Goal: Information Seeking & Learning: Check status

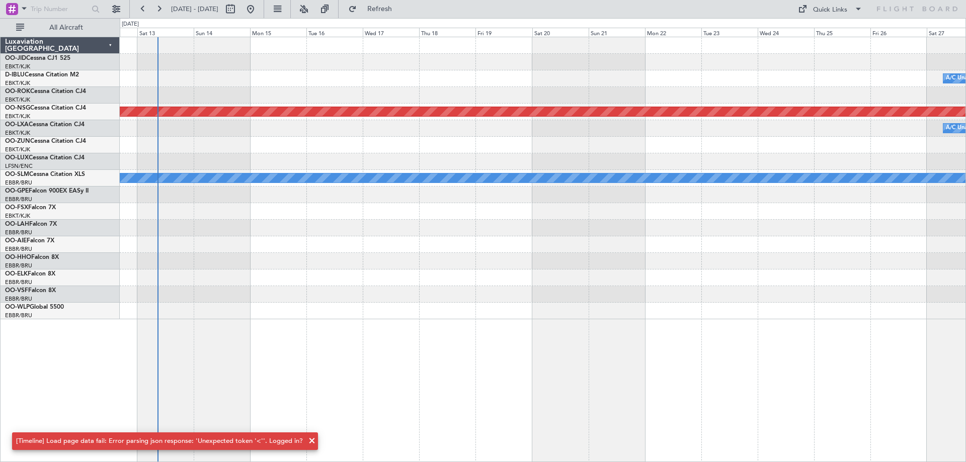
click at [459, 274] on div at bounding box center [542, 278] width 845 height 17
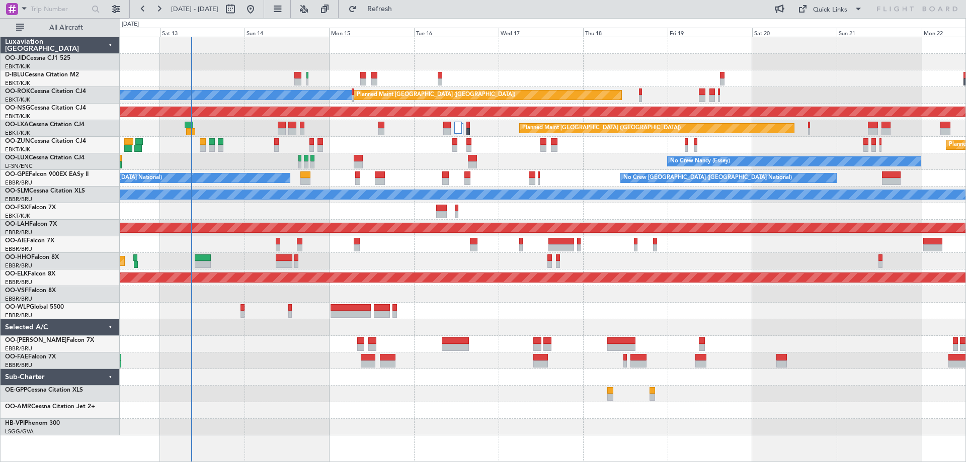
click at [347, 381] on div "No Crew [GEOGRAPHIC_DATA] ([GEOGRAPHIC_DATA] National) A/C Unavailable [GEOGRAP…" at bounding box center [542, 236] width 845 height 398
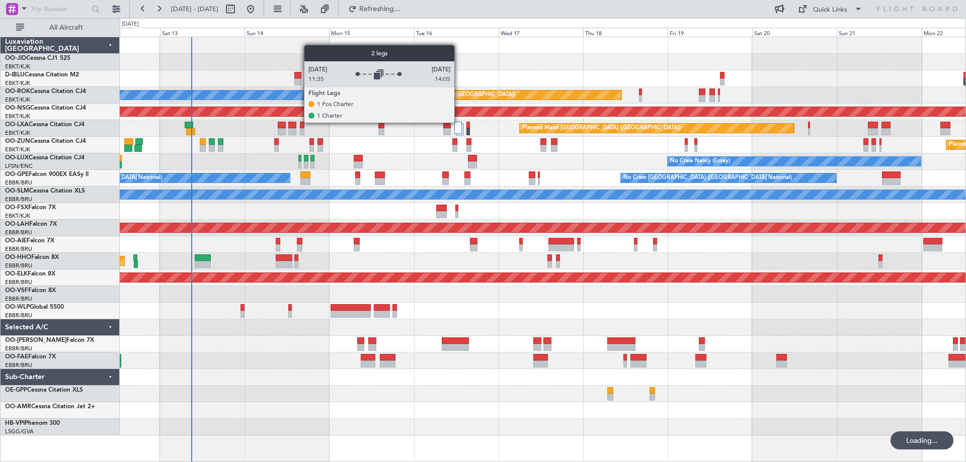
click at [459, 124] on div at bounding box center [458, 128] width 8 height 12
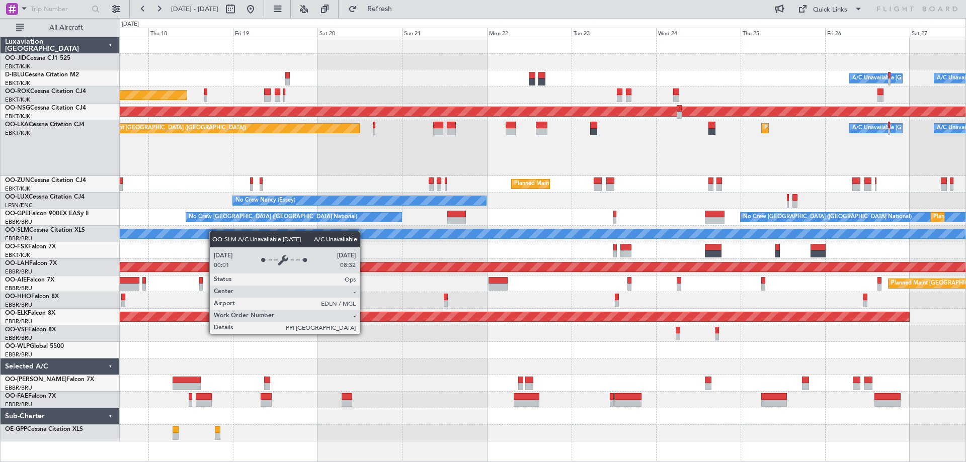
click at [213, 231] on div "Planned Maint Kortrijk-[GEOGRAPHIC_DATA] A/C Unavailable [GEOGRAPHIC_DATA] ([GE…" at bounding box center [542, 239] width 845 height 404
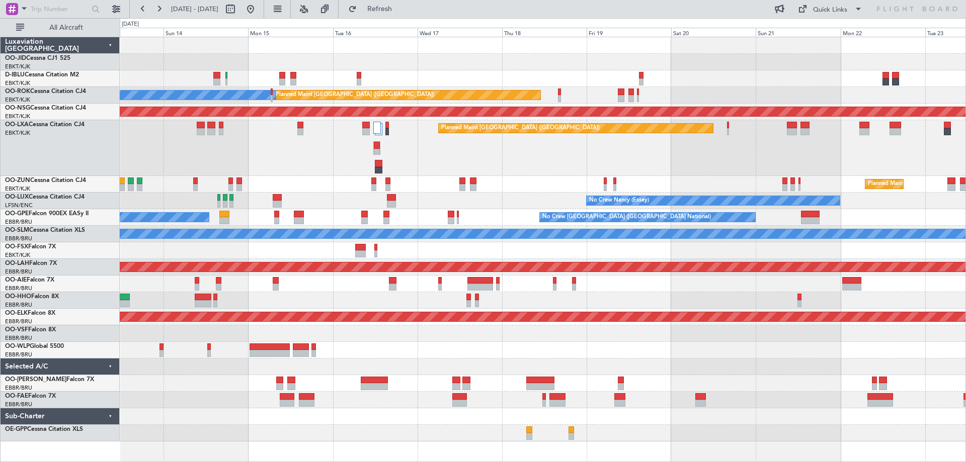
click at [317, 166] on div "Planned Maint [GEOGRAPHIC_DATA] ([GEOGRAPHIC_DATA]) Planned Maint [GEOGRAPHIC_D…" at bounding box center [542, 148] width 845 height 56
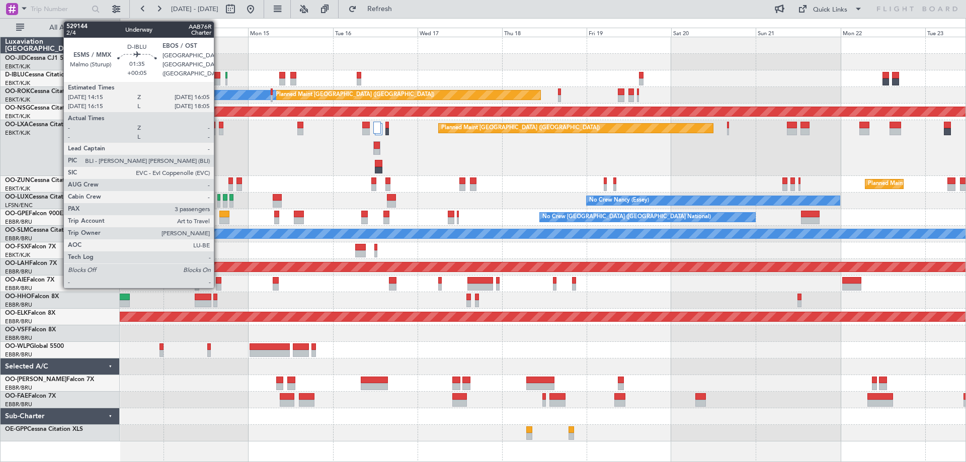
click at [218, 79] on div at bounding box center [216, 81] width 7 height 7
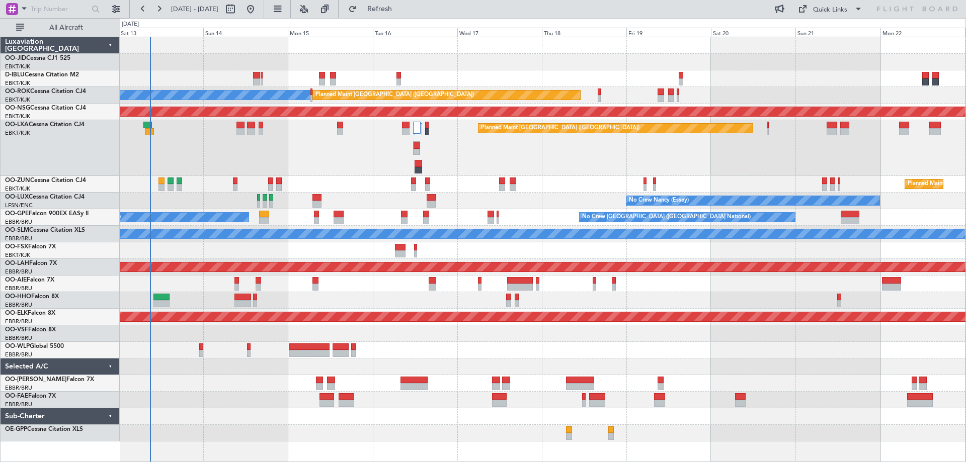
click at [447, 459] on div "No Crew [GEOGRAPHIC_DATA] ([GEOGRAPHIC_DATA] National) A/C Unavailable [GEOGRAP…" at bounding box center [543, 249] width 846 height 425
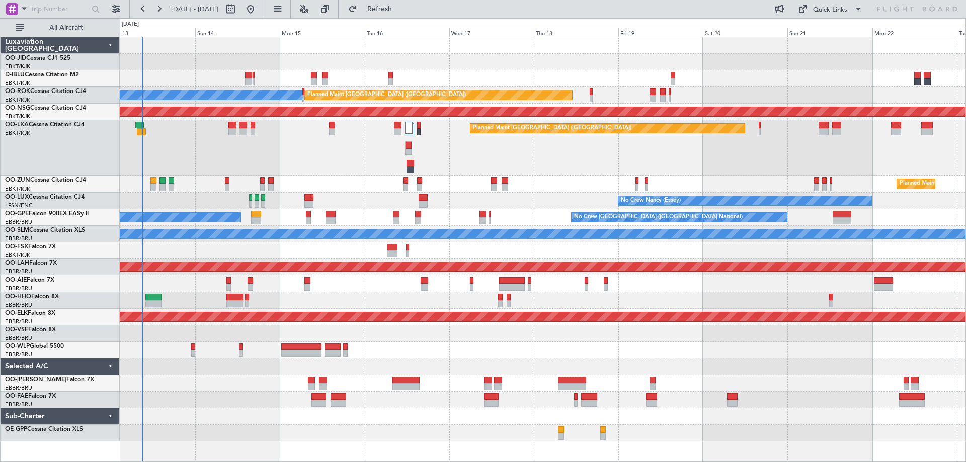
click at [582, 355] on div at bounding box center [542, 350] width 845 height 17
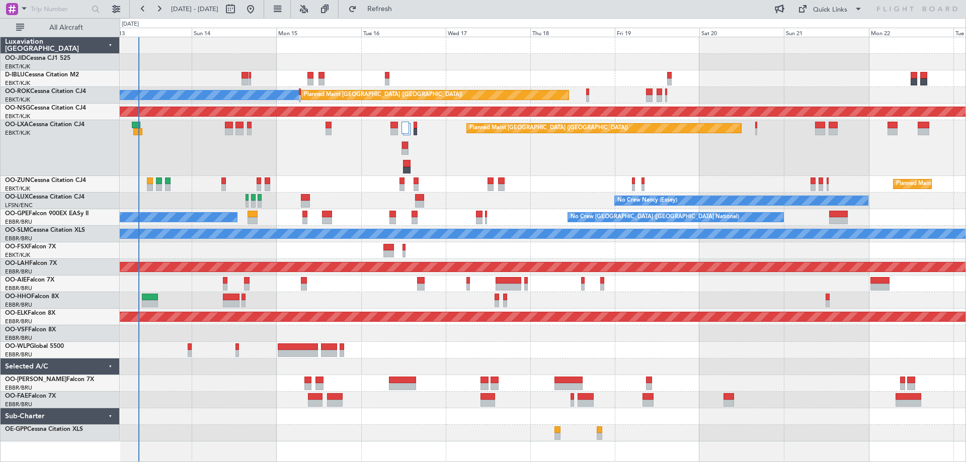
click at [564, 364] on div at bounding box center [542, 367] width 845 height 17
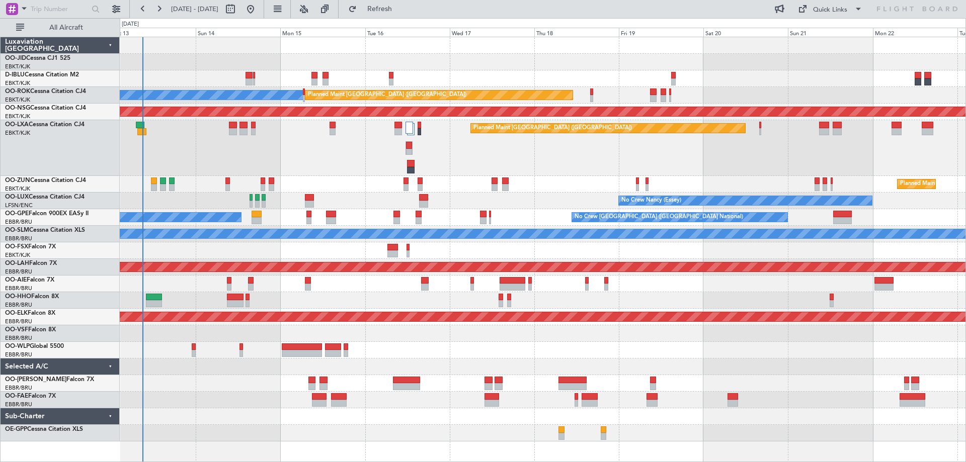
click at [535, 219] on div "No Crew [GEOGRAPHIC_DATA] ([GEOGRAPHIC_DATA] National) No Crew [GEOGRAPHIC_DATA…" at bounding box center [542, 217] width 845 height 17
click at [373, 152] on div "Planned Maint [GEOGRAPHIC_DATA] ([GEOGRAPHIC_DATA]) Planned Maint [GEOGRAPHIC_D…" at bounding box center [542, 148] width 845 height 56
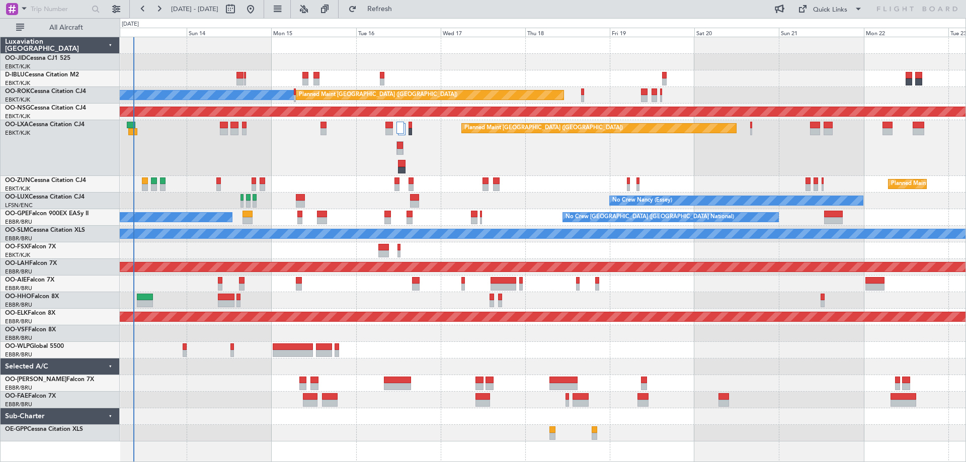
click at [363, 156] on div "Planned Maint [GEOGRAPHIC_DATA] ([GEOGRAPHIC_DATA]) Planned Maint [GEOGRAPHIC_D…" at bounding box center [542, 148] width 845 height 56
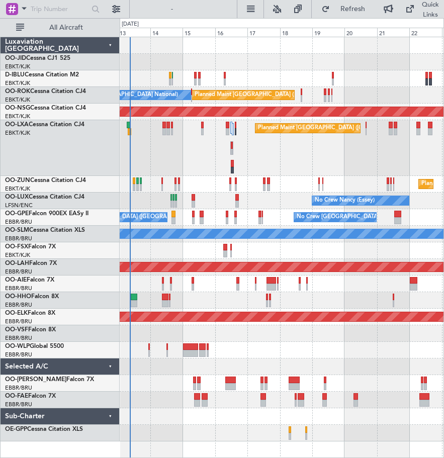
click at [248, 171] on div "Planned Maint [GEOGRAPHIC_DATA] ([GEOGRAPHIC_DATA]) Planned Maint [GEOGRAPHIC_D…" at bounding box center [282, 148] width 324 height 56
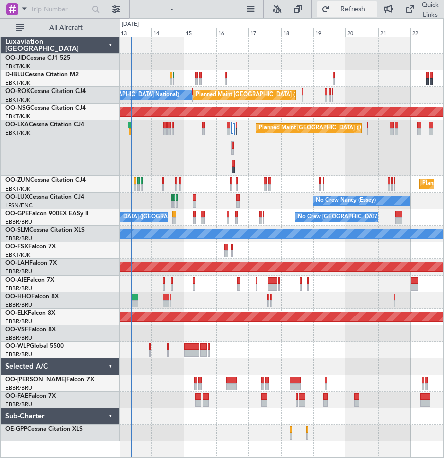
click at [339, 6] on span "Refresh" at bounding box center [353, 9] width 42 height 7
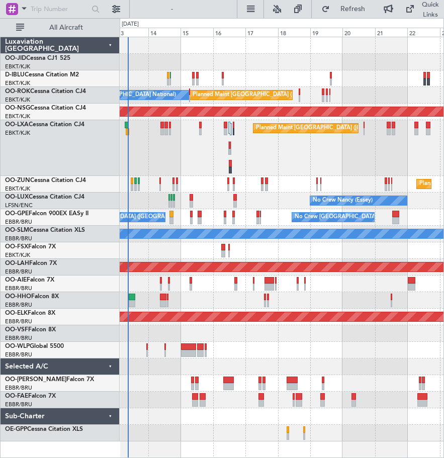
click at [157, 404] on div at bounding box center [282, 400] width 324 height 17
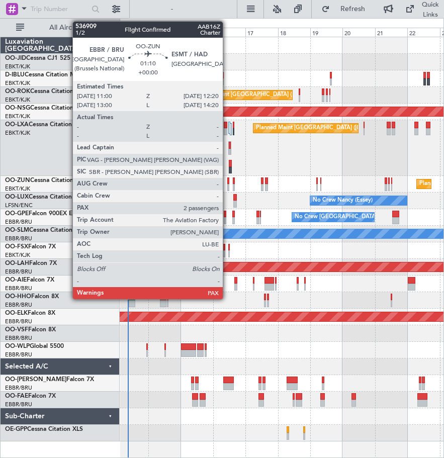
click at [228, 186] on div at bounding box center [228, 187] width 2 height 7
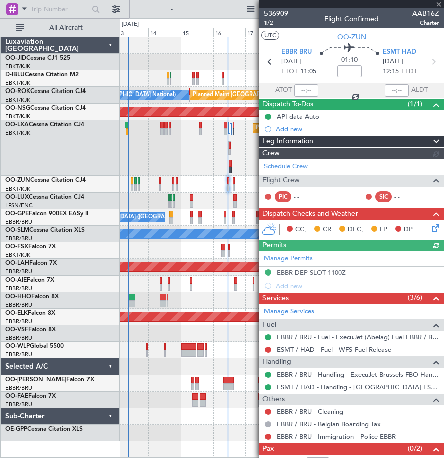
scroll to position [26, 0]
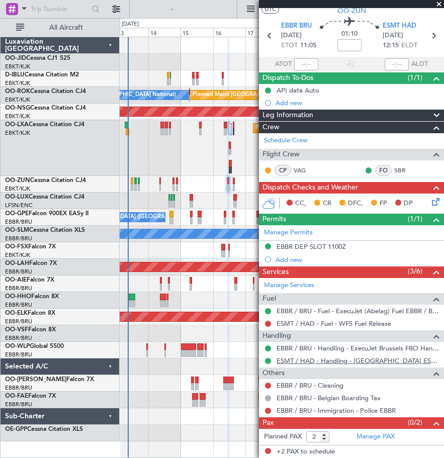
click at [354, 360] on link "ESMT / HAD - Handling - [GEOGRAPHIC_DATA] ESMT / HAD" at bounding box center [358, 361] width 162 height 9
click at [438, 2] on span at bounding box center [439, 4] width 10 height 9
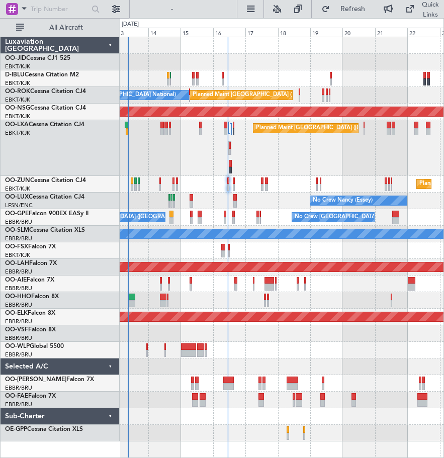
type input "0"
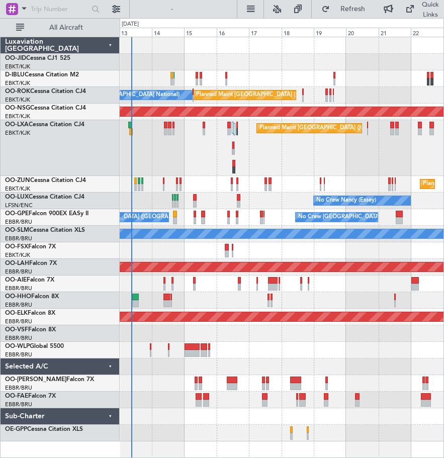
click at [289, 215] on div "No Crew [GEOGRAPHIC_DATA] ([GEOGRAPHIC_DATA] National) No Crew [GEOGRAPHIC_DATA…" at bounding box center [282, 217] width 324 height 17
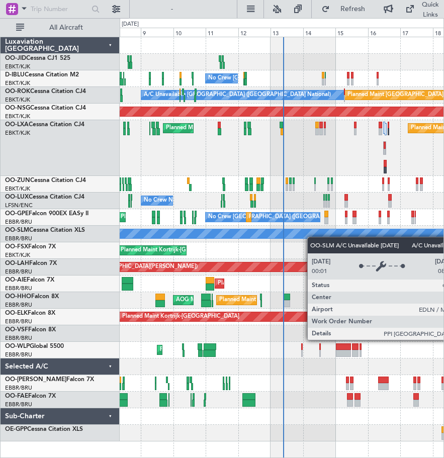
click at [356, 238] on div "No Crew [GEOGRAPHIC_DATA] ([GEOGRAPHIC_DATA] National) A/C Unavailable [GEOGRAP…" at bounding box center [282, 239] width 324 height 404
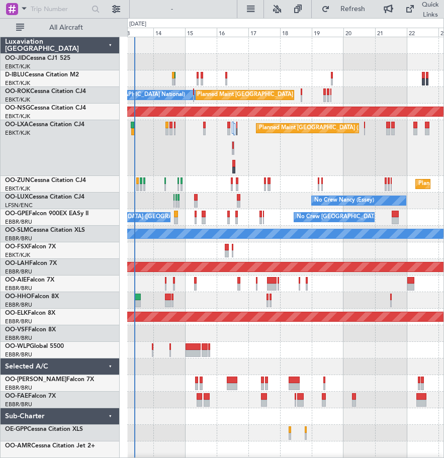
click at [224, 308] on div "No Crew [GEOGRAPHIC_DATA] ([GEOGRAPHIC_DATA] National) Planned Maint [GEOGRAPHI…" at bounding box center [285, 256] width 316 height 438
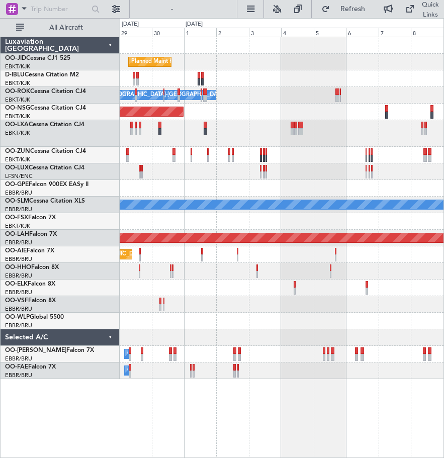
click at [166, 188] on div "Planned Maint Kortrijk-[GEOGRAPHIC_DATA] A/C Unavailable [GEOGRAPHIC_DATA]-[GEO…" at bounding box center [282, 208] width 324 height 342
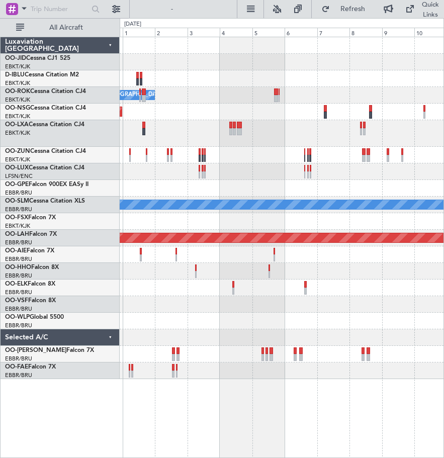
click at [284, 168] on div "Planned Maint Kortrijk-[GEOGRAPHIC_DATA] Owner [GEOGRAPHIC_DATA]-[GEOGRAPHIC_DA…" at bounding box center [282, 208] width 324 height 342
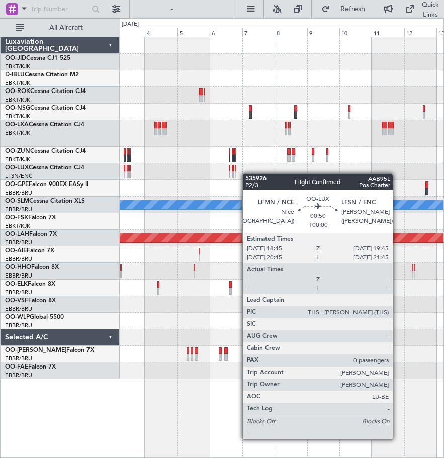
click at [190, 197] on div "Owner [GEOGRAPHIC_DATA]-[GEOGRAPHIC_DATA] Planned Maint [GEOGRAPHIC_DATA] ([GEO…" at bounding box center [282, 208] width 324 height 342
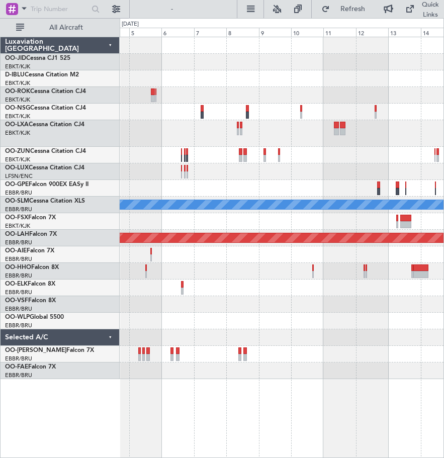
click at [263, 141] on div "Planned Maint [GEOGRAPHIC_DATA] ([GEOGRAPHIC_DATA] National) A/C Unavailable [G…" at bounding box center [282, 208] width 324 height 342
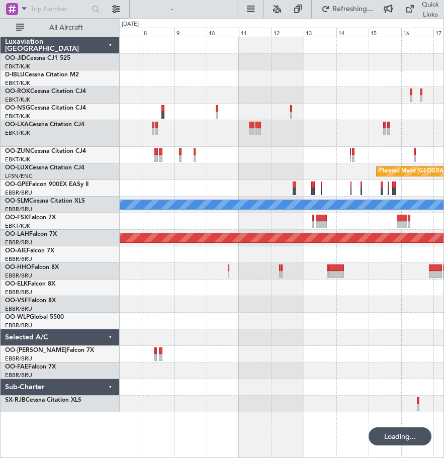
click at [217, 158] on div "Planned Maint [GEOGRAPHIC_DATA] ([GEOGRAPHIC_DATA] National) A/C Unavailable [G…" at bounding box center [282, 224] width 324 height 375
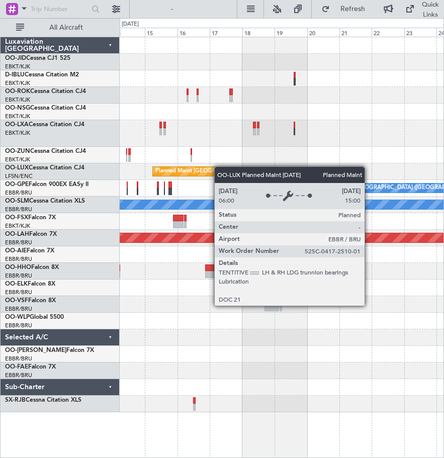
click at [183, 177] on div "Planned Maint [GEOGRAPHIC_DATA] ([GEOGRAPHIC_DATA] National) No Crew [GEOGRAPHI…" at bounding box center [282, 224] width 324 height 375
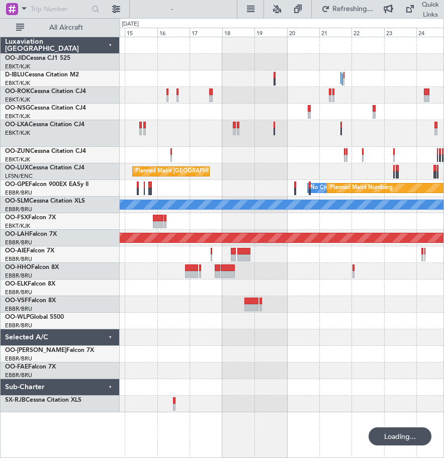
click at [444, 95] on html "[DATE] - [DATE] Refreshing... Quick Links All Aircraft Planned Maint [GEOGRAPHI…" at bounding box center [222, 229] width 444 height 458
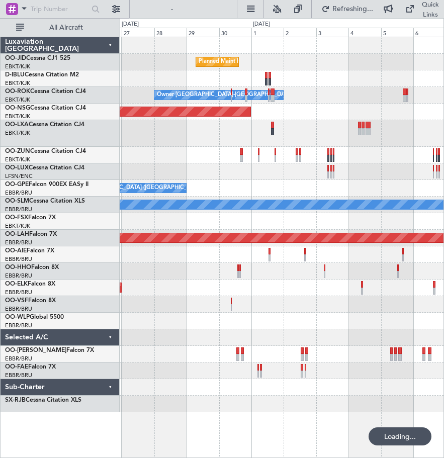
click at [431, 146] on div "Planned Maint Kortrijk-[GEOGRAPHIC_DATA] Owner [GEOGRAPHIC_DATA]-[GEOGRAPHIC_DA…" at bounding box center [222, 238] width 444 height 440
click at [369, 170] on div "Planned Maint Kortrijk-[GEOGRAPHIC_DATA] Owner [GEOGRAPHIC_DATA]-[GEOGRAPHIC_DA…" at bounding box center [282, 224] width 324 height 375
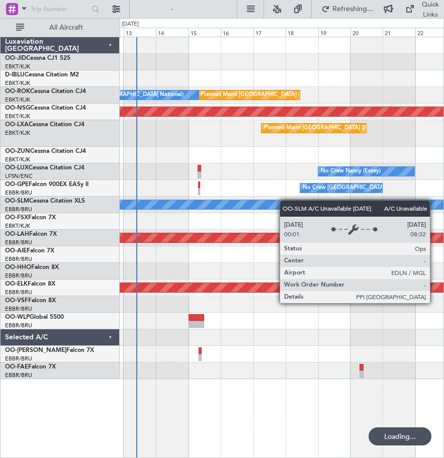
click at [431, 203] on div "A/C Unavailable [GEOGRAPHIC_DATA]" at bounding box center [282, 205] width 324 height 17
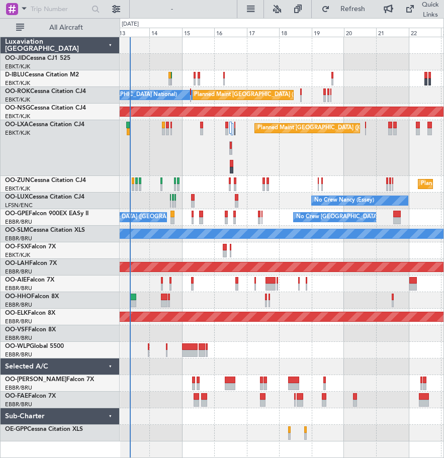
click at [161, 161] on div "Planned Maint [GEOGRAPHIC_DATA] ([GEOGRAPHIC_DATA]) Planned Maint [GEOGRAPHIC_D…" at bounding box center [282, 148] width 324 height 56
